Goal: Task Accomplishment & Management: Use online tool/utility

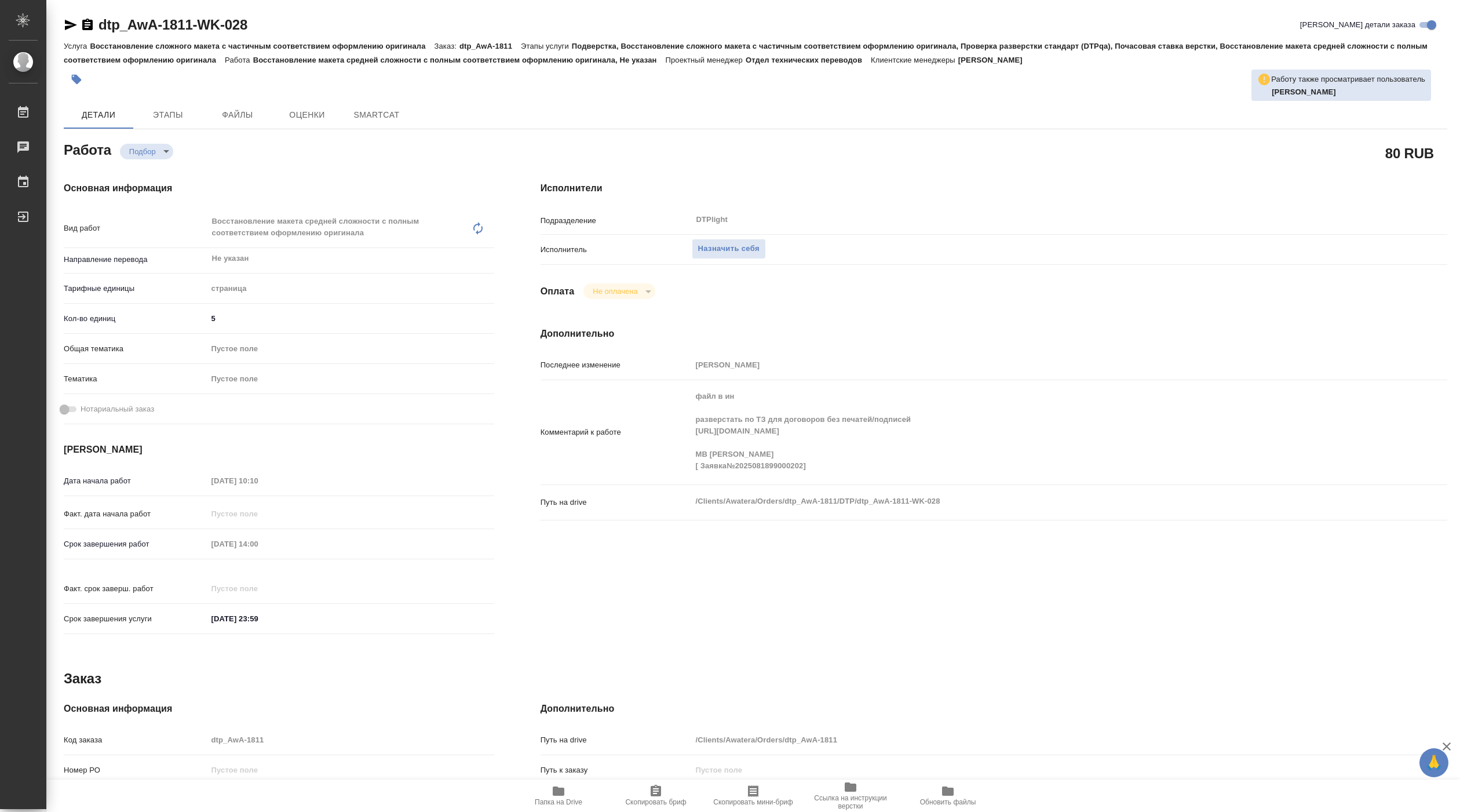
type textarea "x"
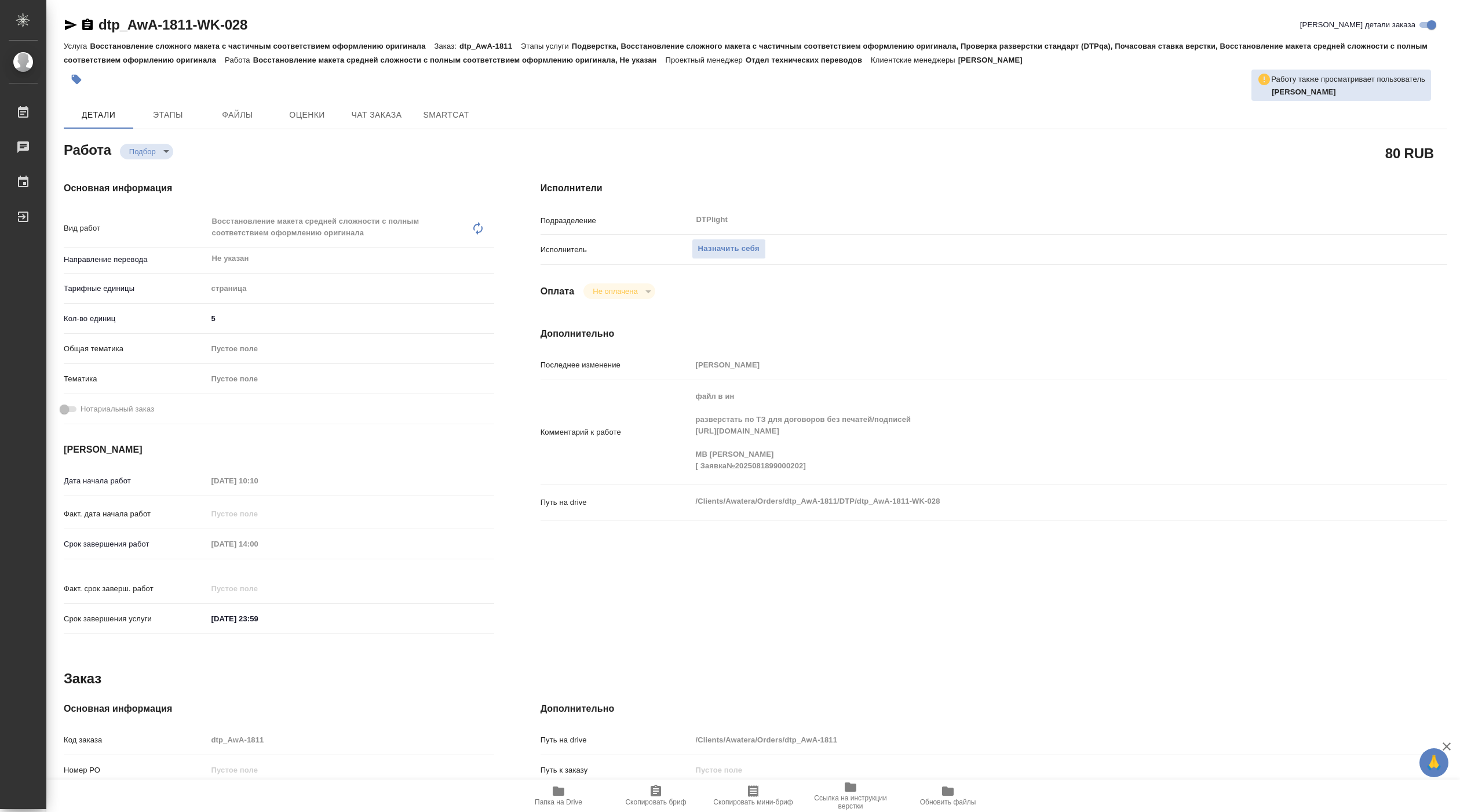
type textarea "x"
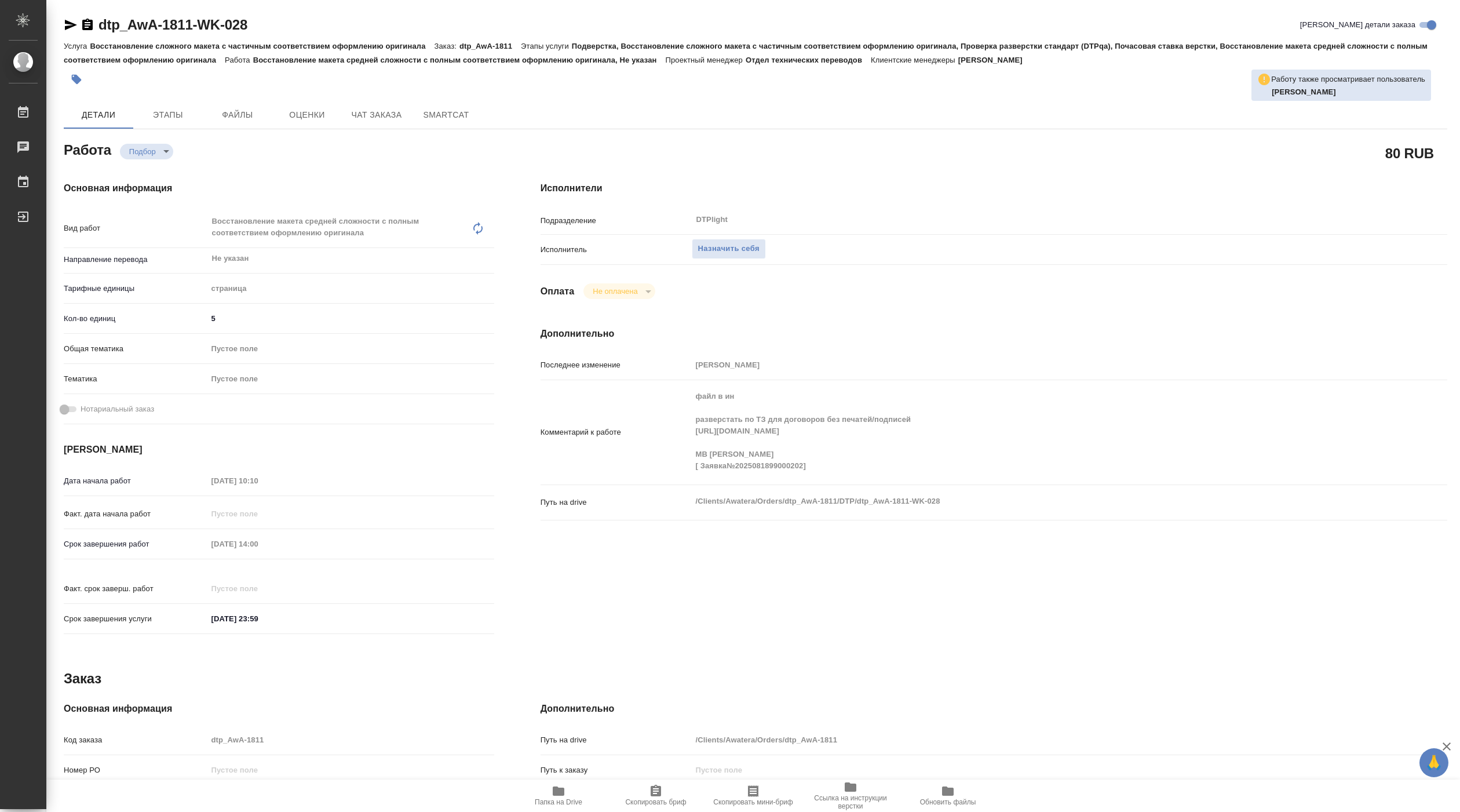
type textarea "x"
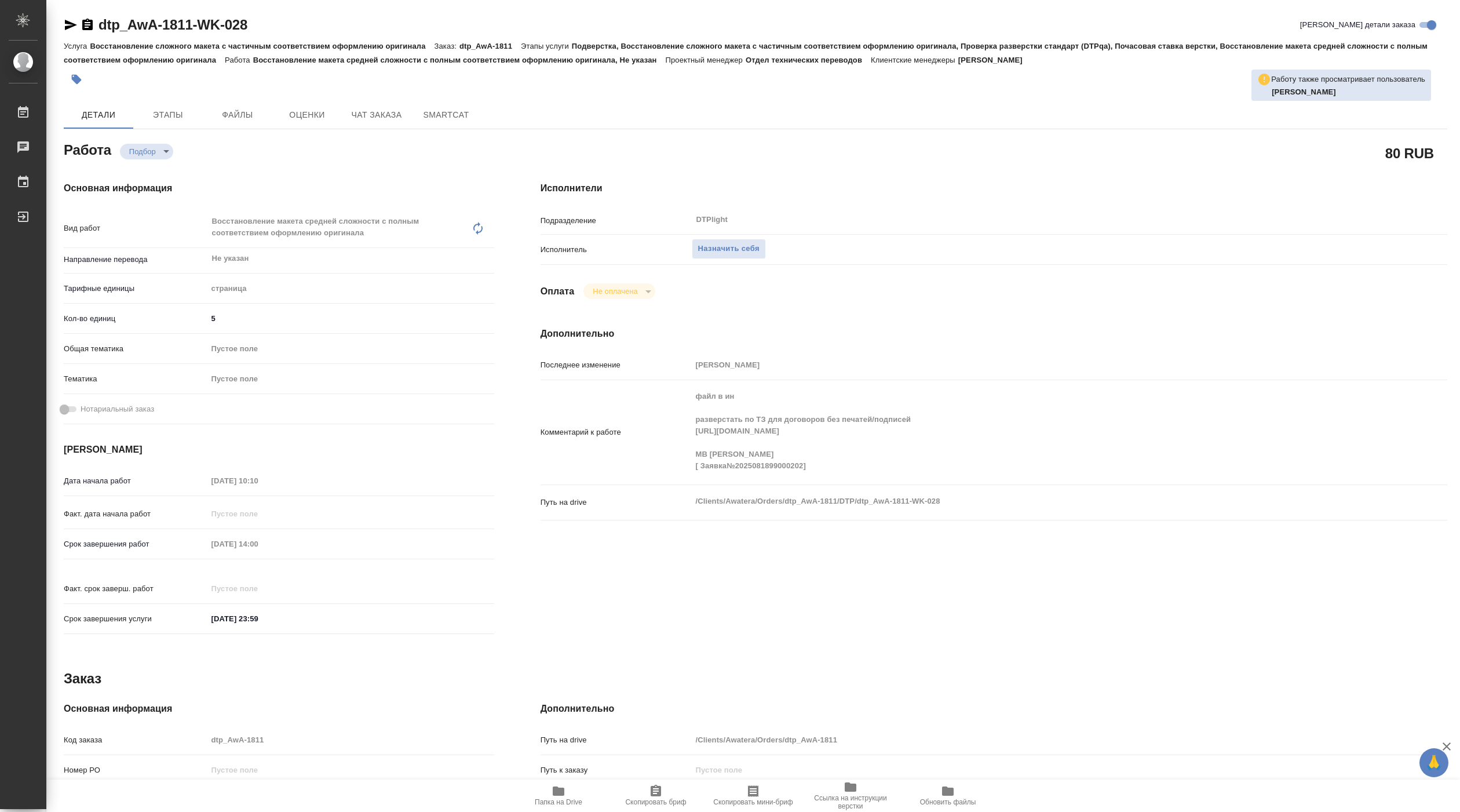
type textarea "x"
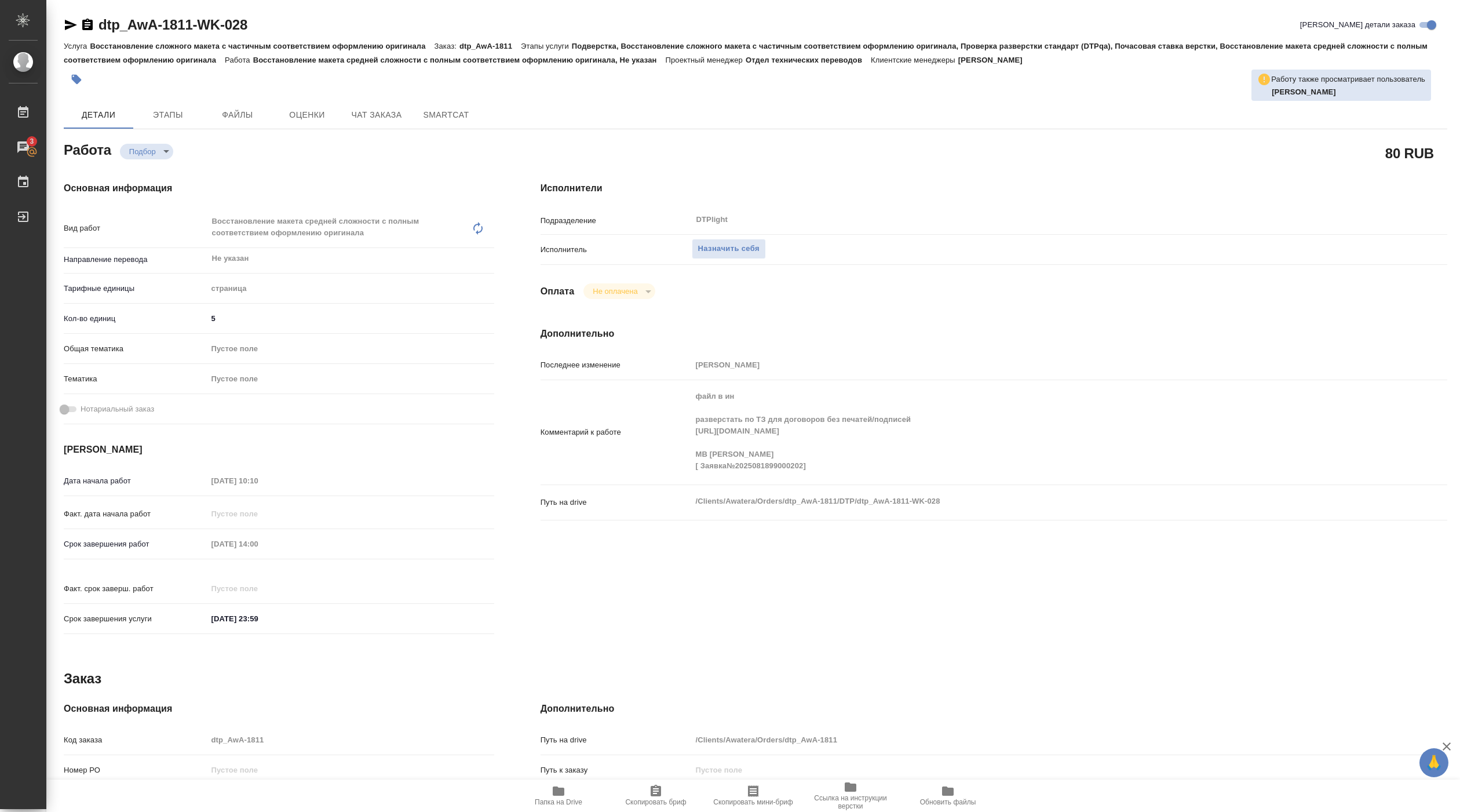
click at [572, 794] on span "Папка на Drive" at bounding box center [558, 795] width 84 height 22
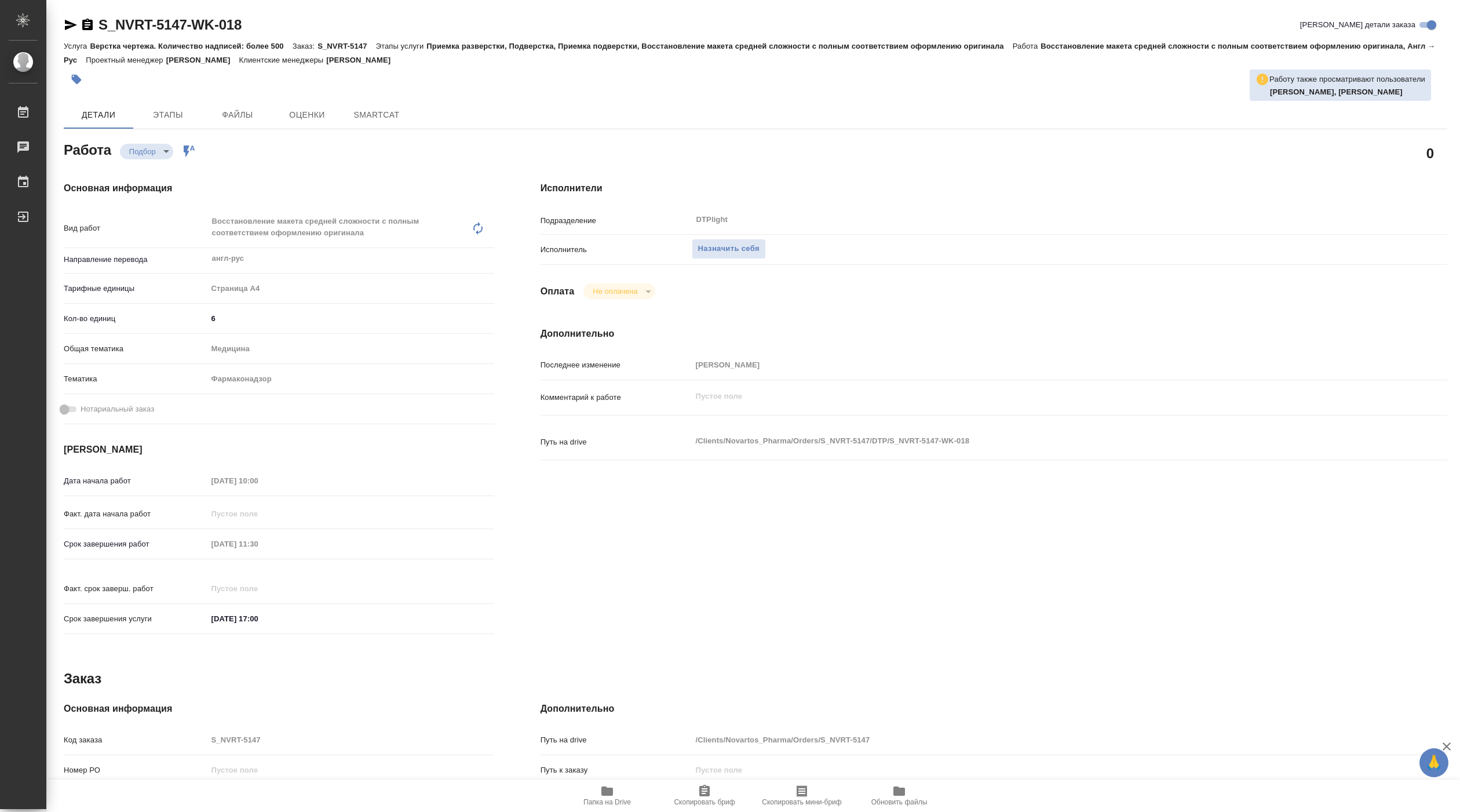
type textarea "x"
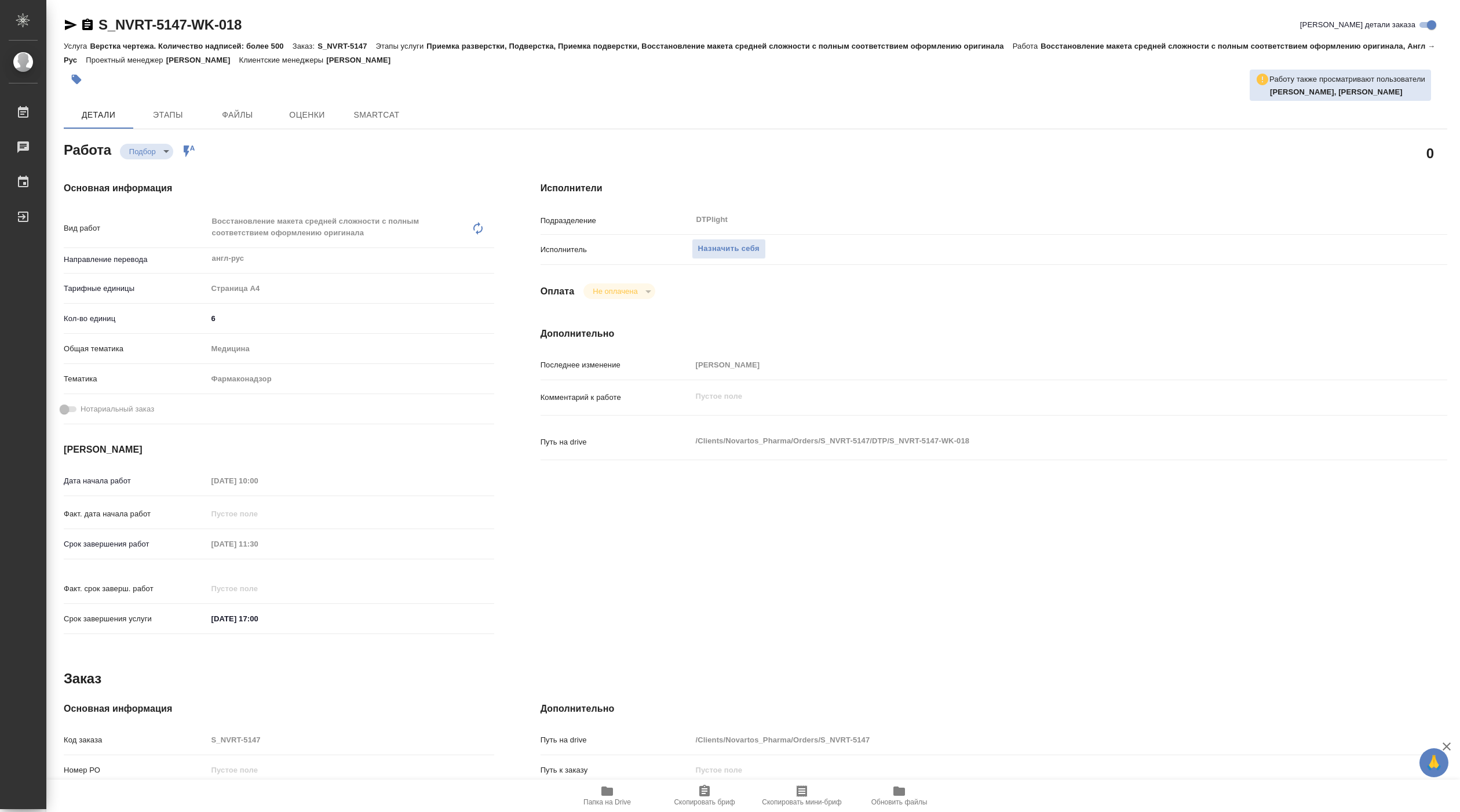
type textarea "x"
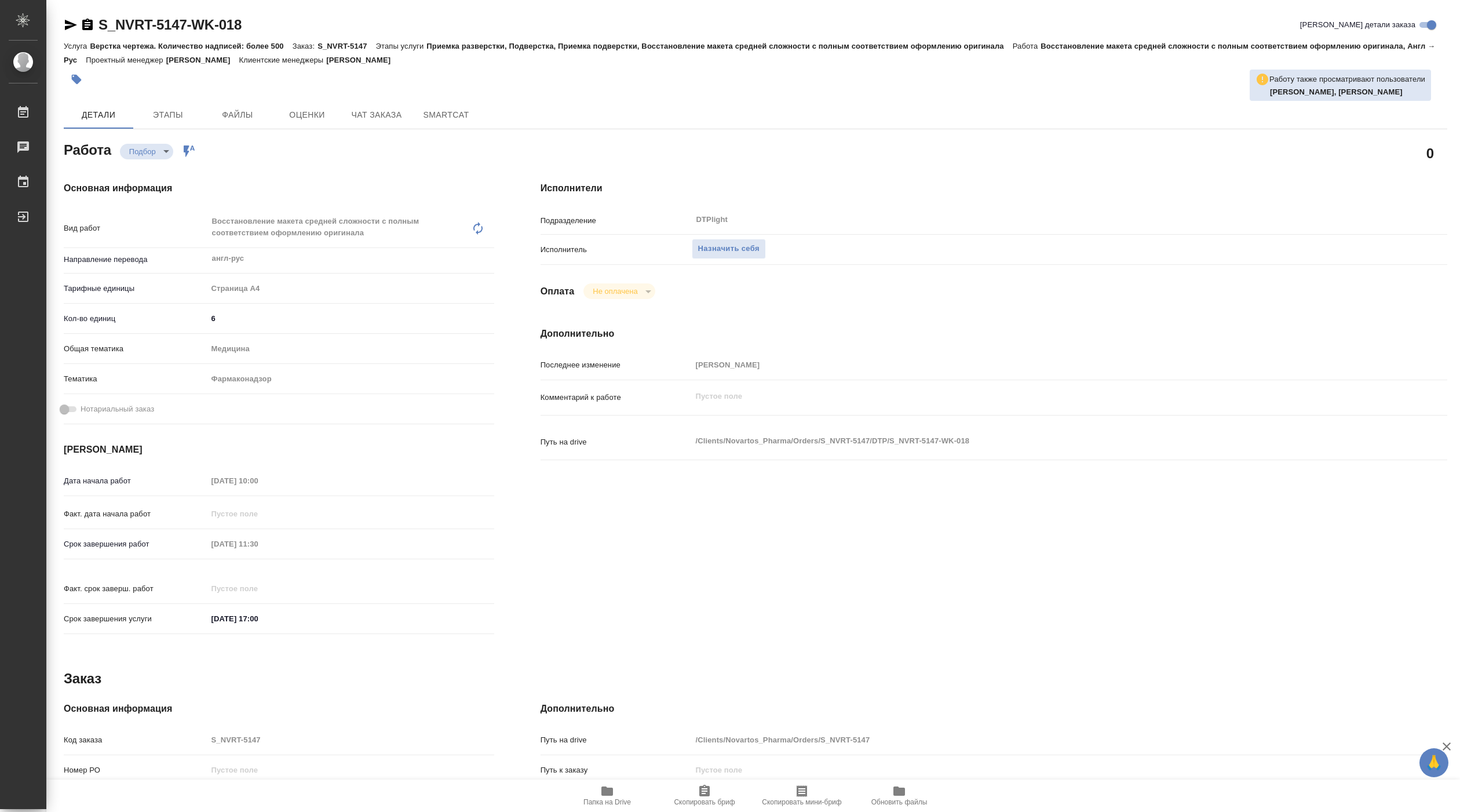
type textarea "x"
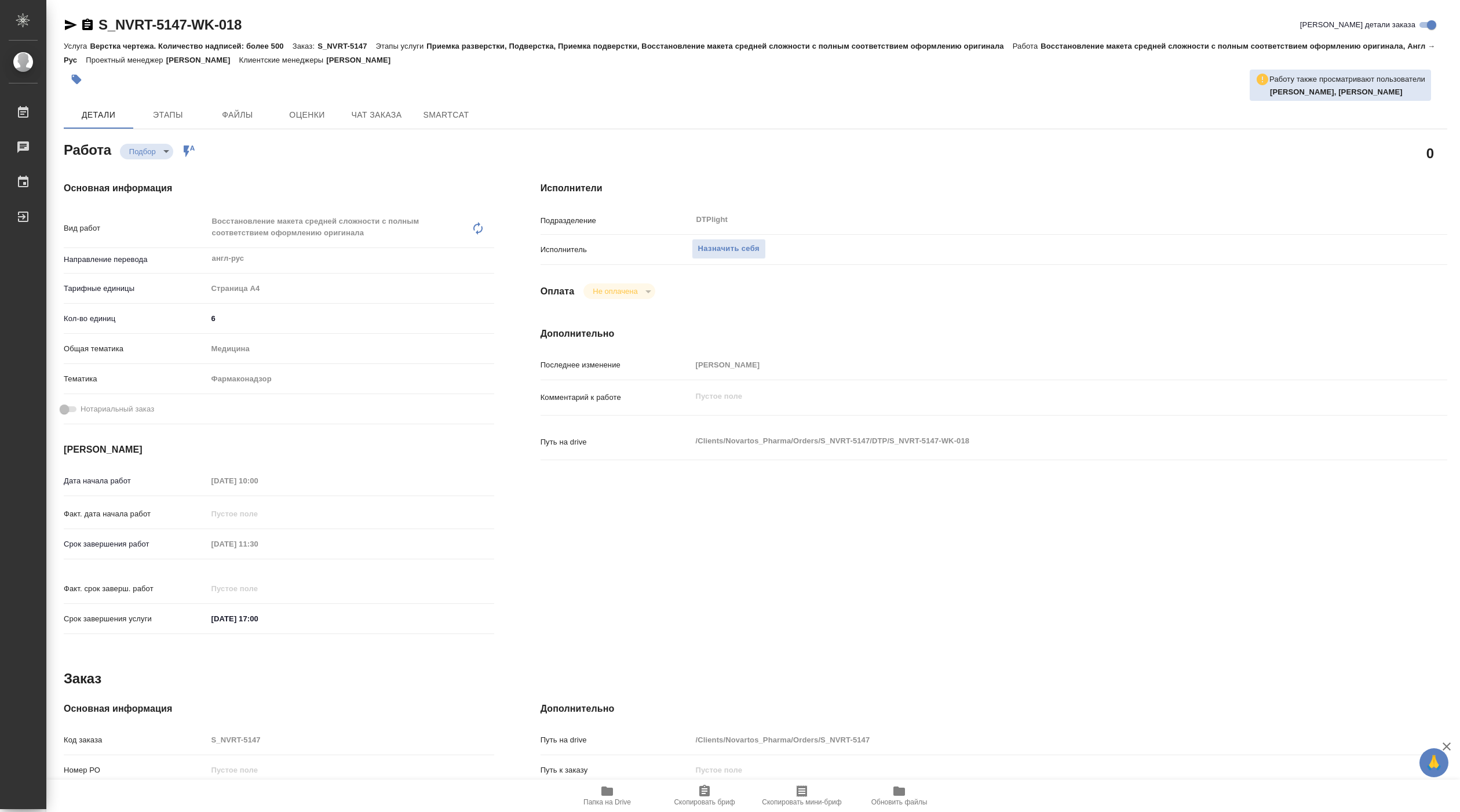
click at [614, 800] on span "Папка на Drive" at bounding box center [607, 802] width 48 height 8
type textarea "x"
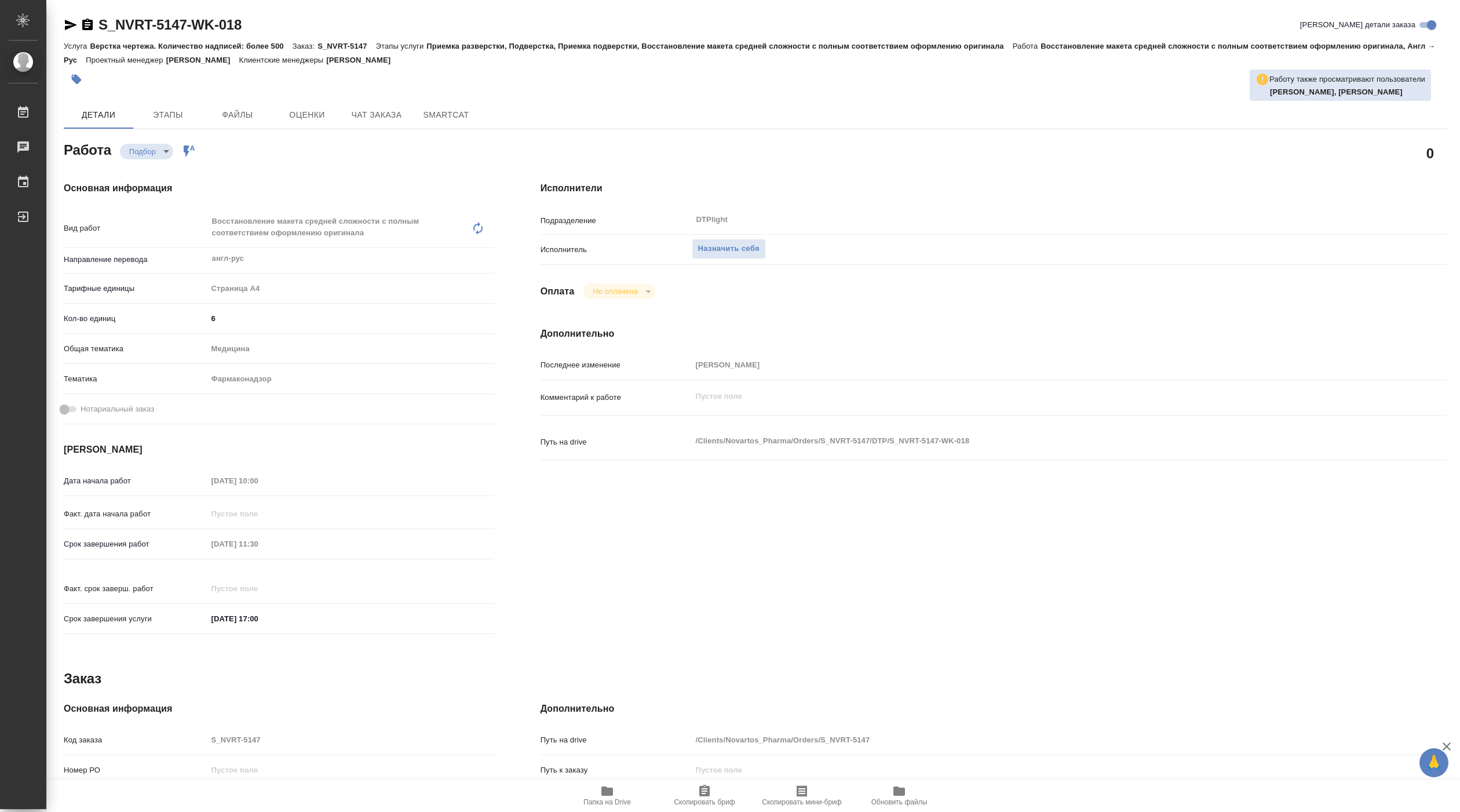
type textarea "x"
